Goal: Transaction & Acquisition: Purchase product/service

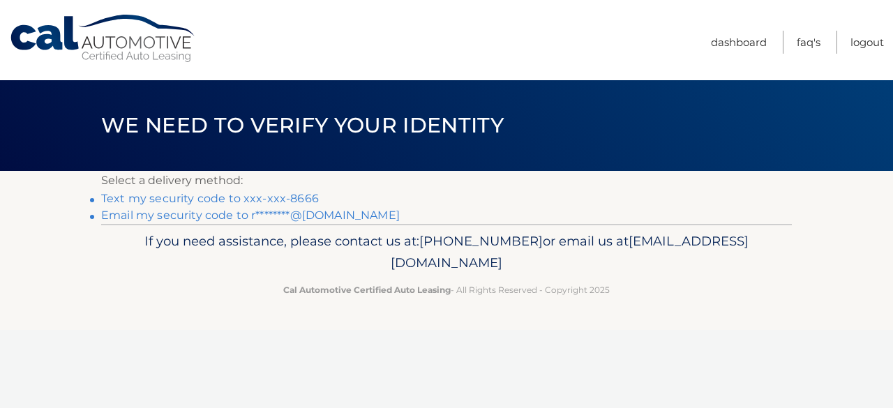
click at [223, 198] on link "Text my security code to xxx-xxx-8666" at bounding box center [210, 198] width 218 height 13
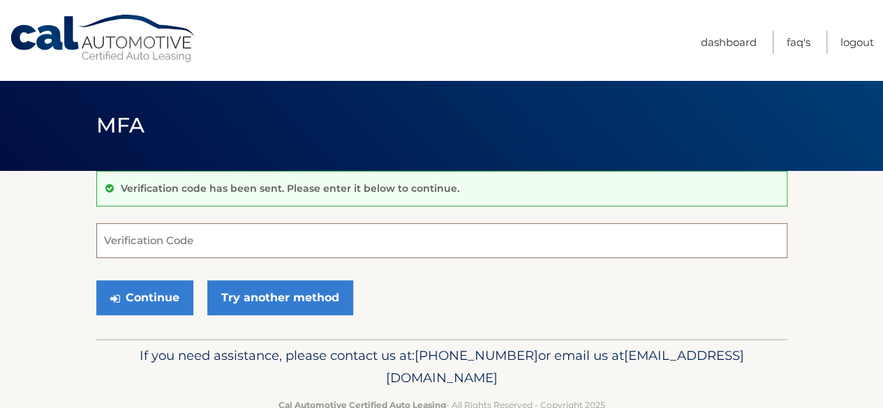
click at [216, 239] on input "Verification Code" at bounding box center [441, 240] width 691 height 35
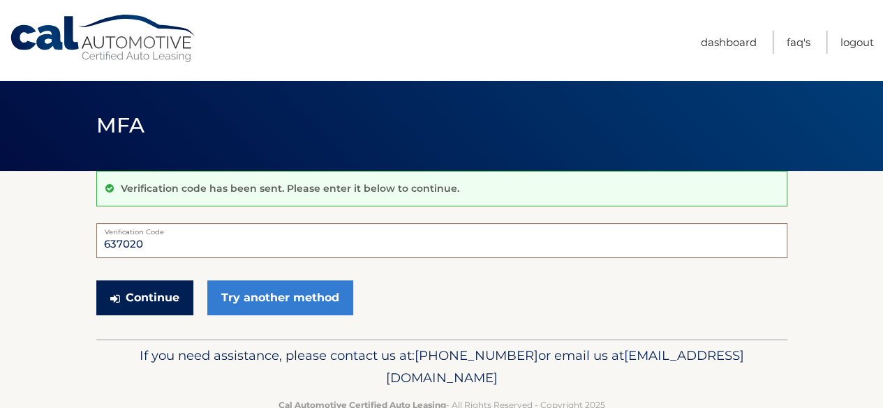
type input "637020"
click at [158, 289] on button "Continue" at bounding box center [144, 298] width 97 height 35
click at [156, 299] on button "Continue" at bounding box center [144, 298] width 97 height 35
click at [155, 298] on button "Continue" at bounding box center [144, 298] width 97 height 35
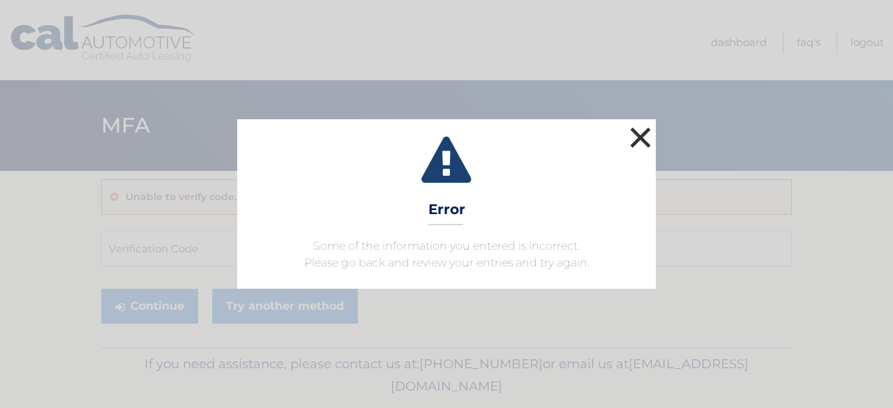
click at [637, 136] on button "×" at bounding box center [641, 138] width 28 height 28
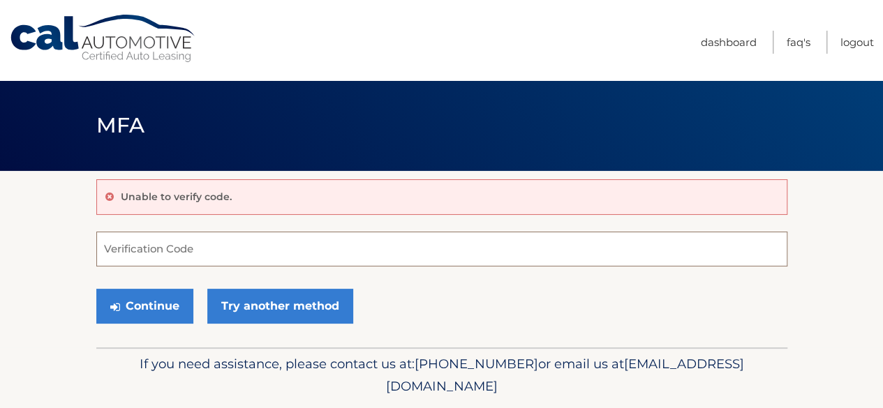
click at [151, 255] on input "Verification Code" at bounding box center [441, 249] width 691 height 35
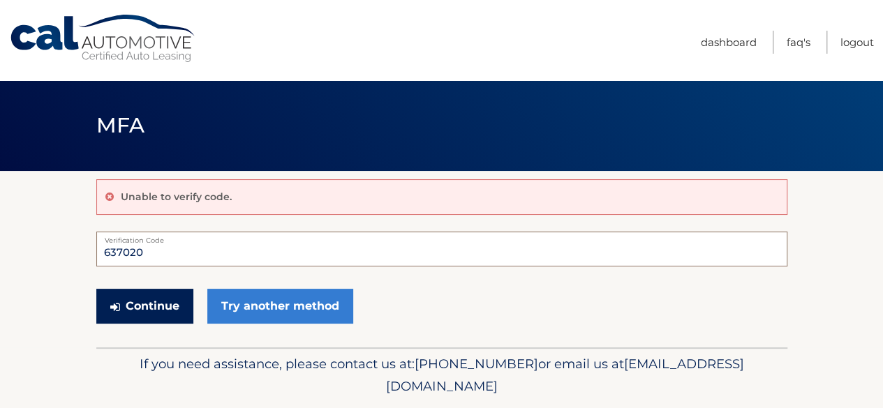
type input "637020"
click at [141, 309] on button "Continue" at bounding box center [144, 306] width 97 height 35
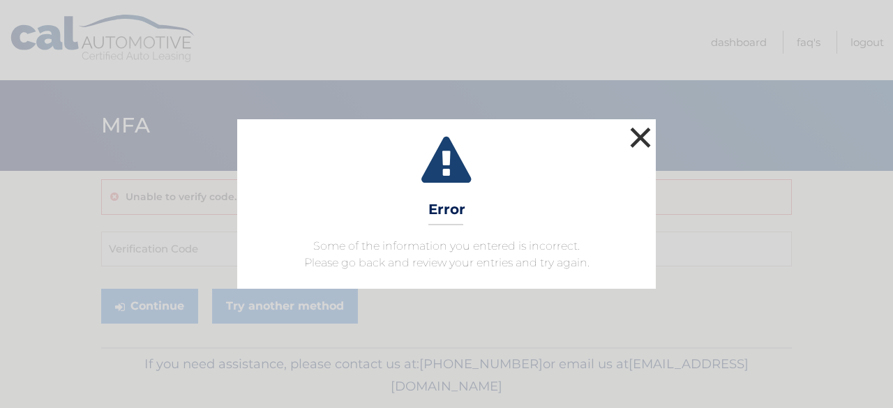
click at [641, 136] on button "×" at bounding box center [641, 138] width 28 height 28
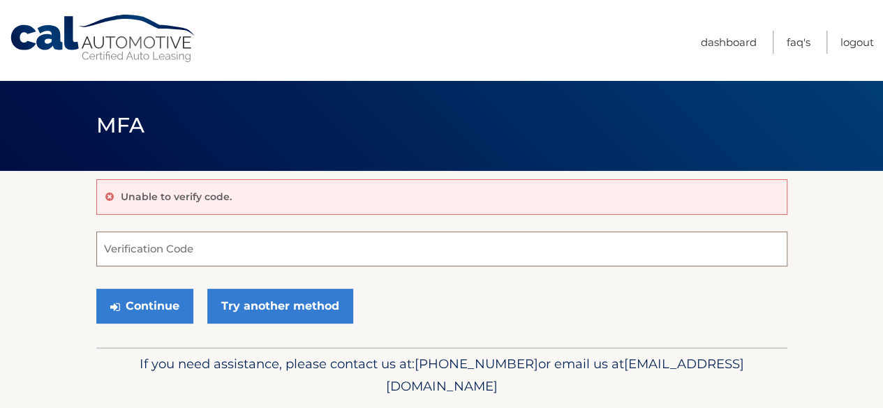
click at [214, 258] on input "Verification Code" at bounding box center [441, 249] width 691 height 35
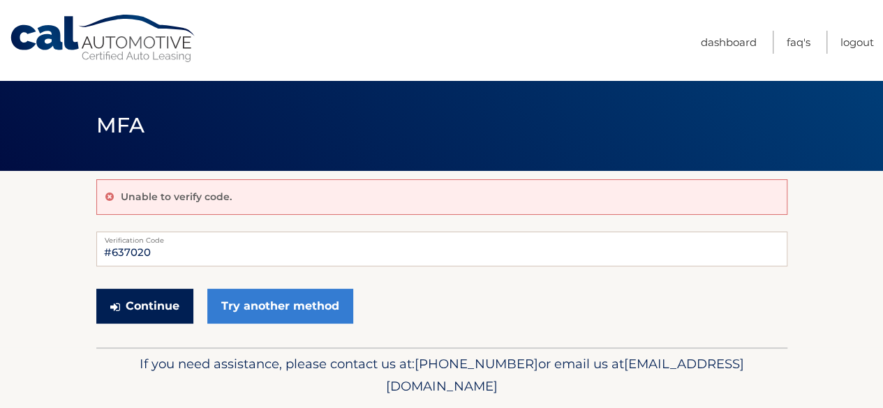
click at [167, 309] on button "Continue" at bounding box center [144, 306] width 97 height 35
click at [111, 249] on input "#637020" at bounding box center [441, 249] width 691 height 35
type input "637020"
click at [134, 306] on button "Continue" at bounding box center [144, 306] width 97 height 35
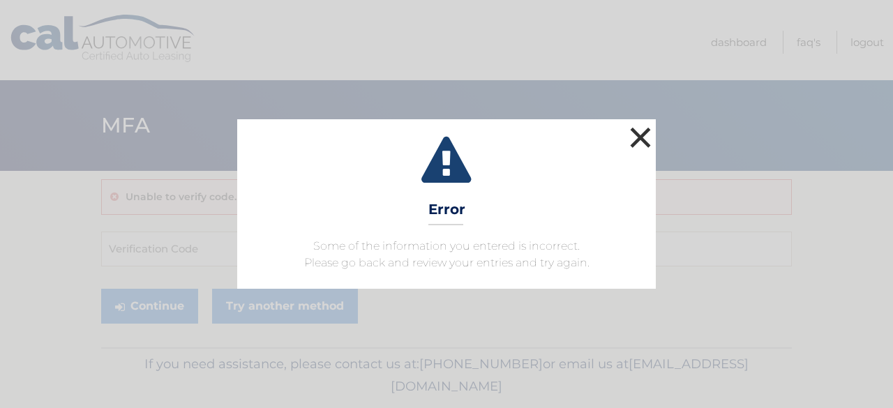
click at [640, 131] on button "×" at bounding box center [641, 138] width 28 height 28
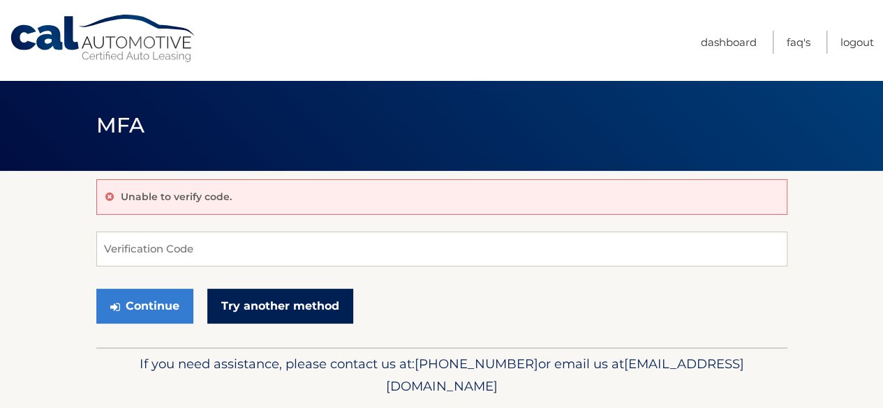
click at [248, 301] on link "Try another method" at bounding box center [280, 306] width 146 height 35
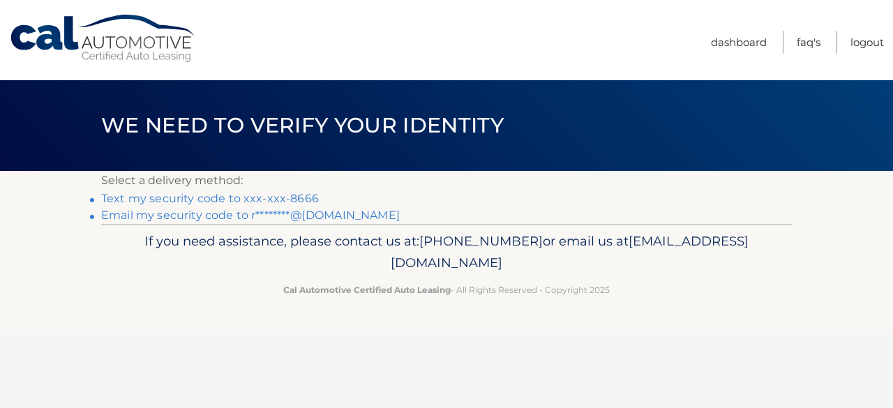
click at [233, 214] on link "Email my security code to r********@gmail.com" at bounding box center [250, 215] width 299 height 13
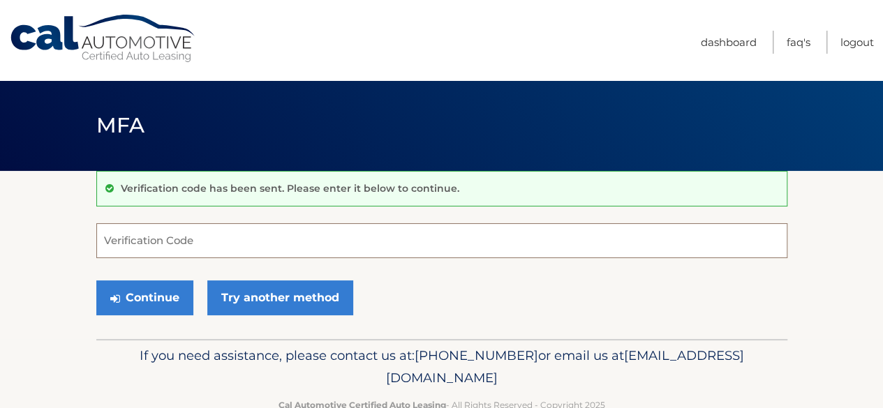
click at [210, 244] on input "Verification Code" at bounding box center [441, 240] width 691 height 35
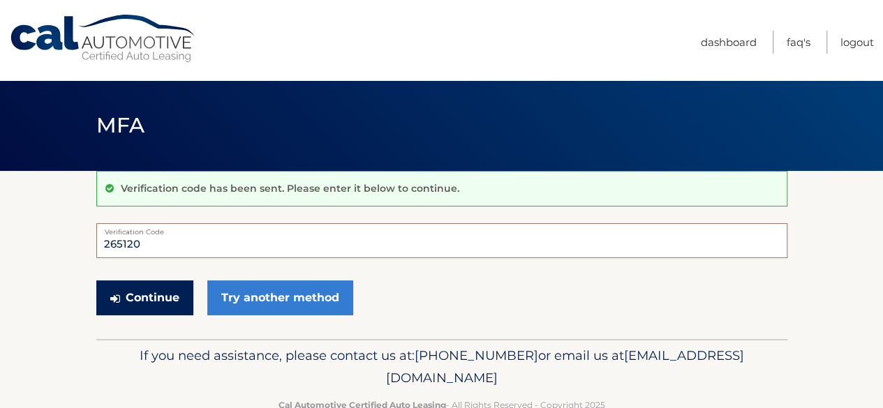
type input "265120"
click at [147, 301] on button "Continue" at bounding box center [144, 298] width 97 height 35
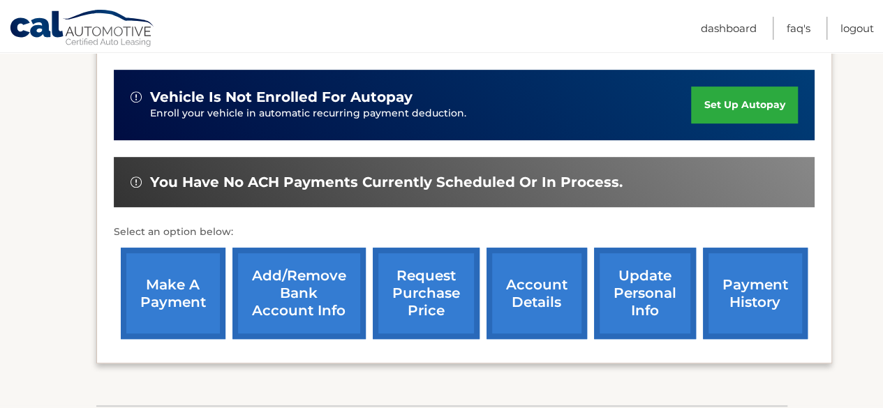
scroll to position [345, 0]
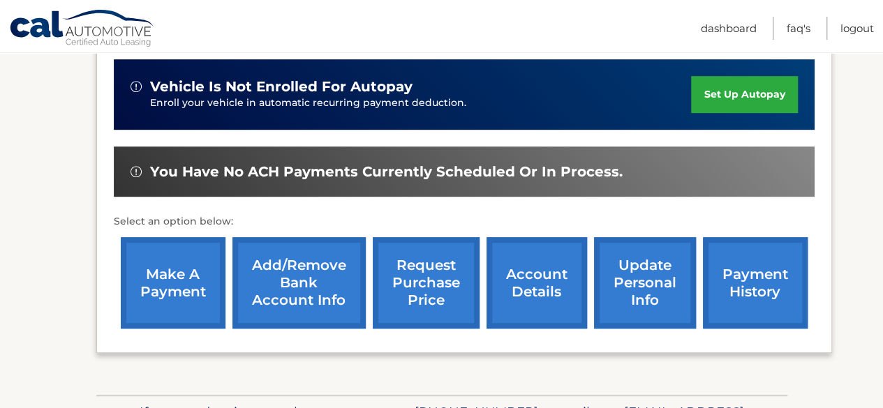
click at [185, 277] on link "make a payment" at bounding box center [173, 282] width 105 height 91
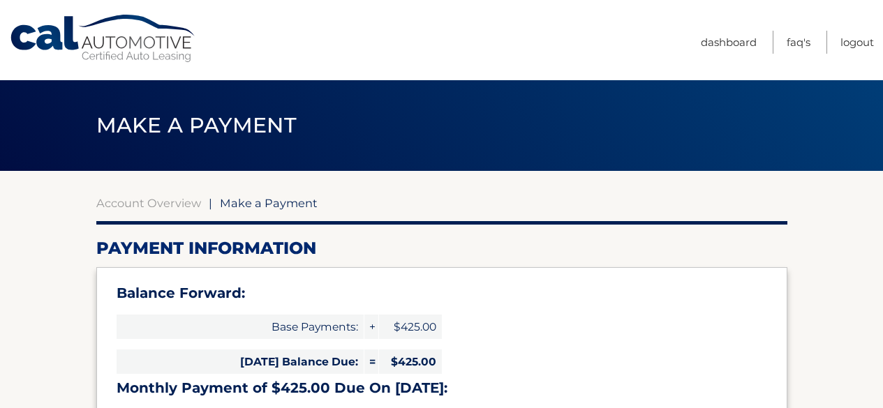
select select "YTNiNjAyMDQtYTE0MC00ZjliLWEzOTQtMDllZjBiYTYyYzk1"
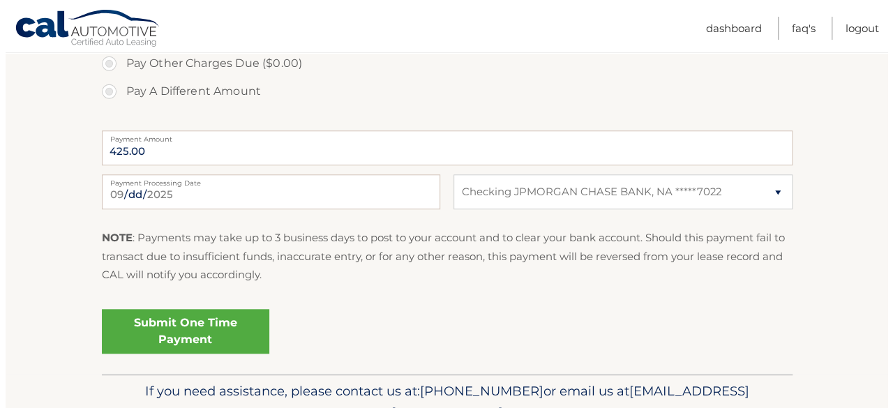
scroll to position [602, 0]
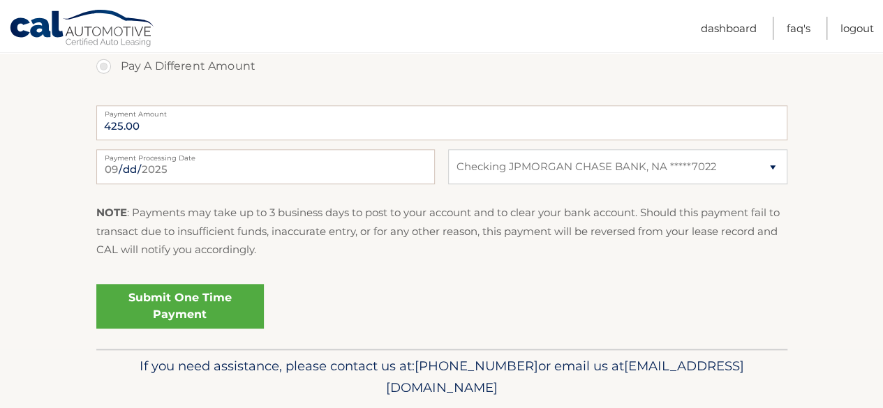
click at [186, 306] on link "Submit One Time Payment" at bounding box center [179, 306] width 167 height 45
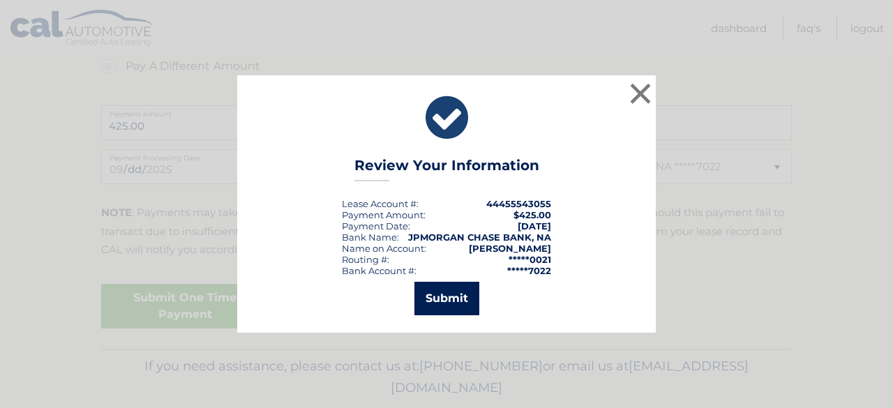
click at [442, 301] on button "Submit" at bounding box center [447, 298] width 65 height 33
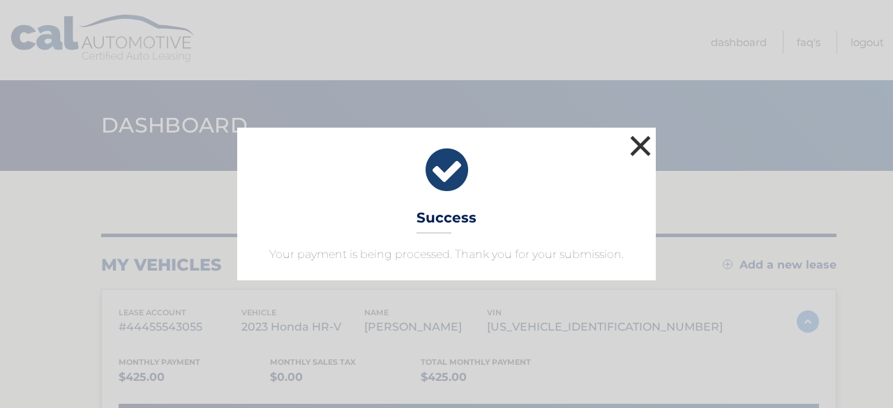
click at [642, 150] on button "×" at bounding box center [641, 146] width 28 height 28
